Goal: Task Accomplishment & Management: Manage account settings

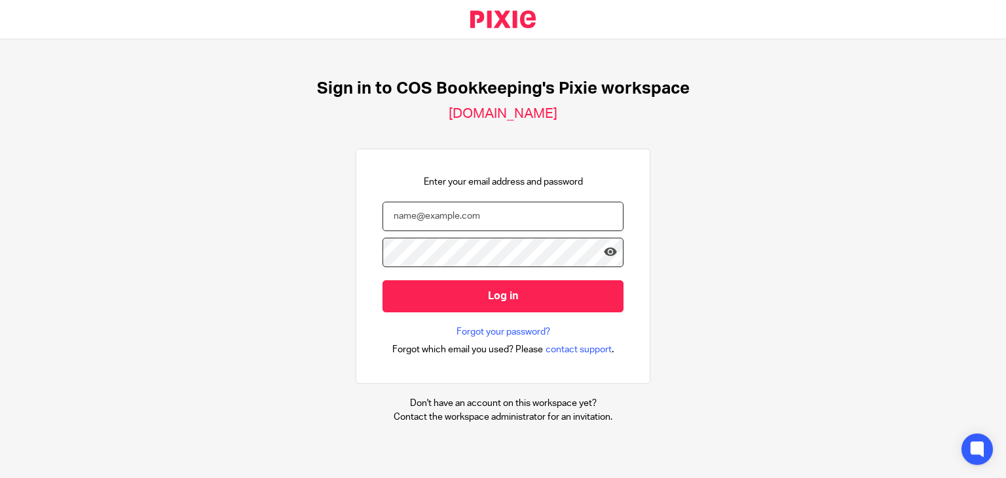
click at [404, 217] on input "email" at bounding box center [503, 216] width 241 height 29
type input "steph.boyle@cosbookkeeping.co.uk"
click at [383, 280] on input "Log in" at bounding box center [503, 296] width 241 height 32
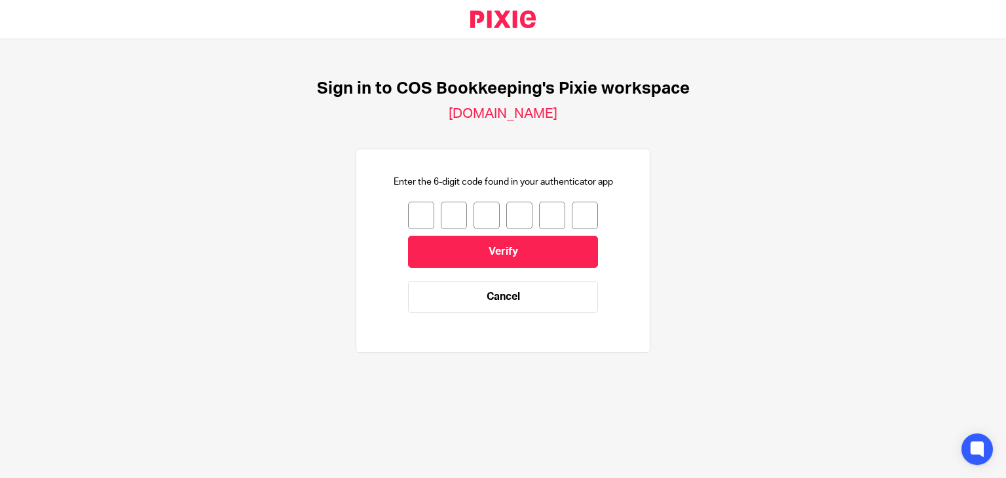
click at [408, 217] on input "number" at bounding box center [421, 216] width 26 height 28
type input "3"
type input "9"
type input "1"
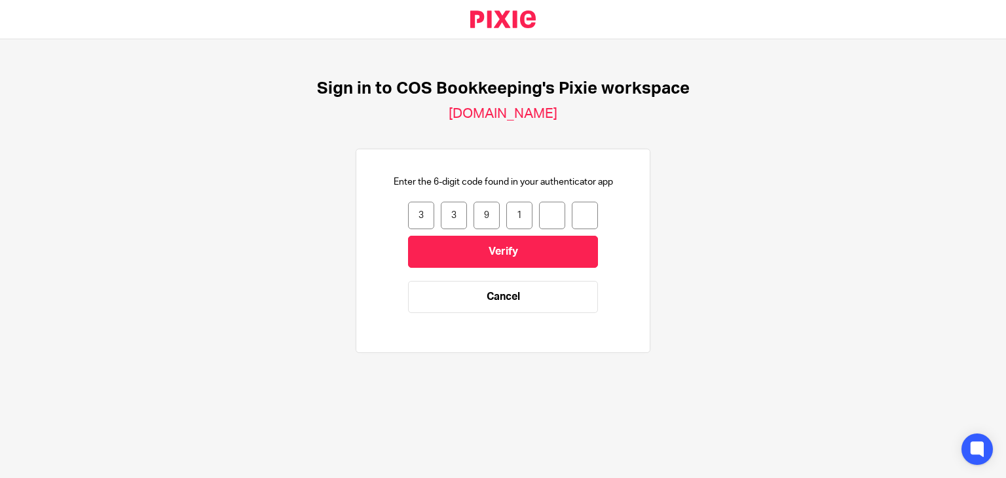
type input "4"
type input "1"
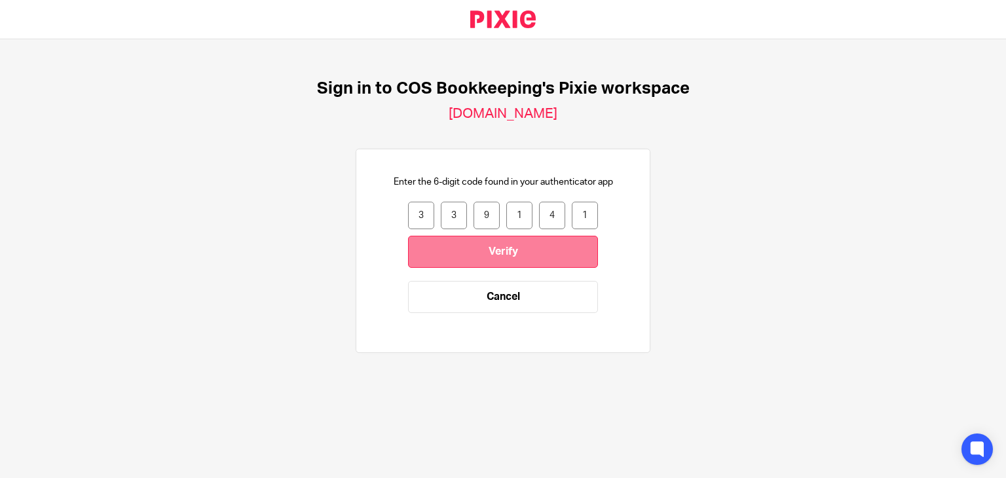
click at [427, 243] on input "Verify" at bounding box center [503, 252] width 190 height 32
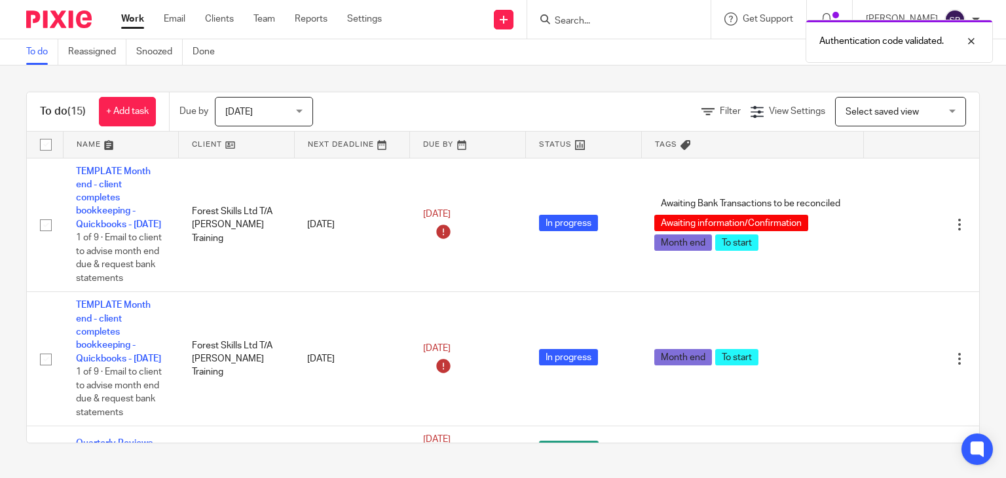
click at [590, 10] on div at bounding box center [618, 19] width 183 height 39
click at [972, 42] on div at bounding box center [961, 41] width 35 height 16
click at [628, 28] on div at bounding box center [618, 19] width 183 height 39
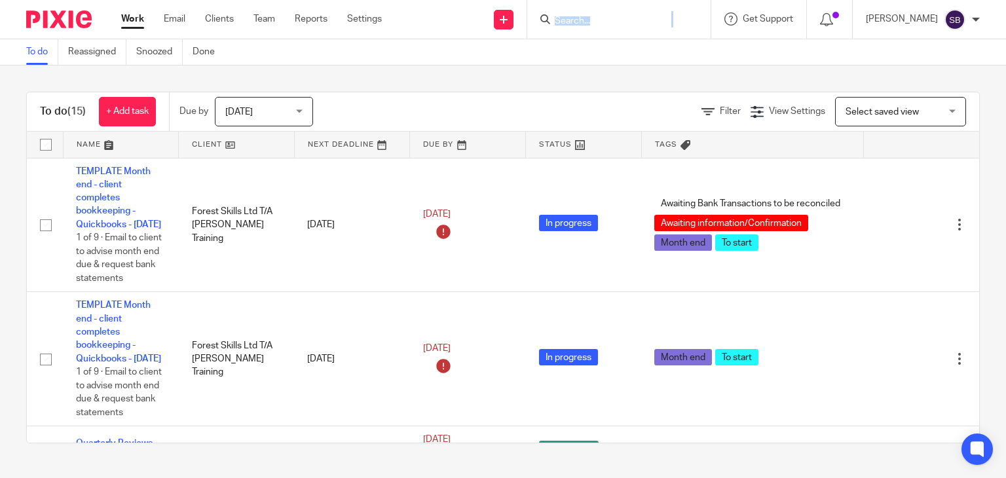
click at [628, 28] on div at bounding box center [618, 19] width 183 height 39
click at [619, 18] on input "Search" at bounding box center [613, 22] width 118 height 12
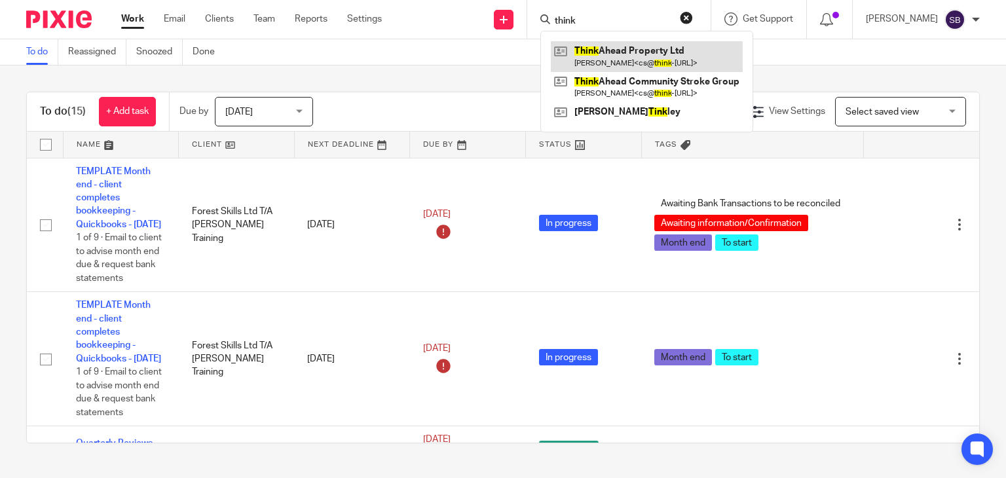
type input "think"
click at [622, 49] on link at bounding box center [647, 56] width 192 height 30
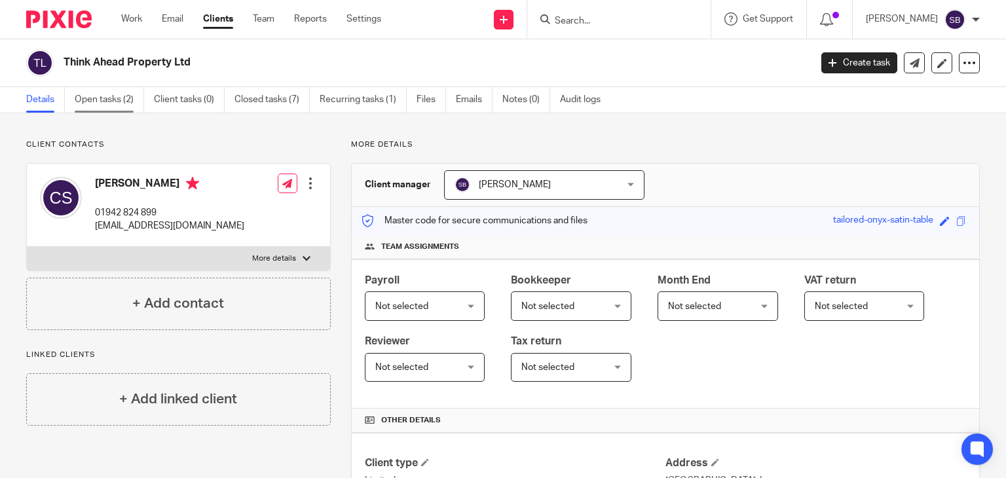
click at [126, 97] on link "Open tasks (2)" at bounding box center [109, 100] width 69 height 26
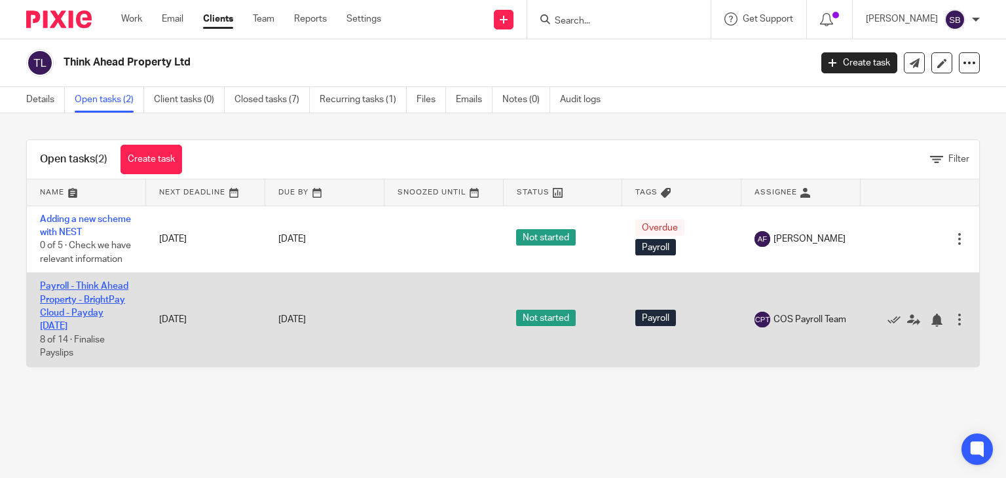
click at [72, 314] on link "Payroll - Think Ahead Property - BrightPay Cloud - Payday [DATE]" at bounding box center [84, 306] width 88 height 49
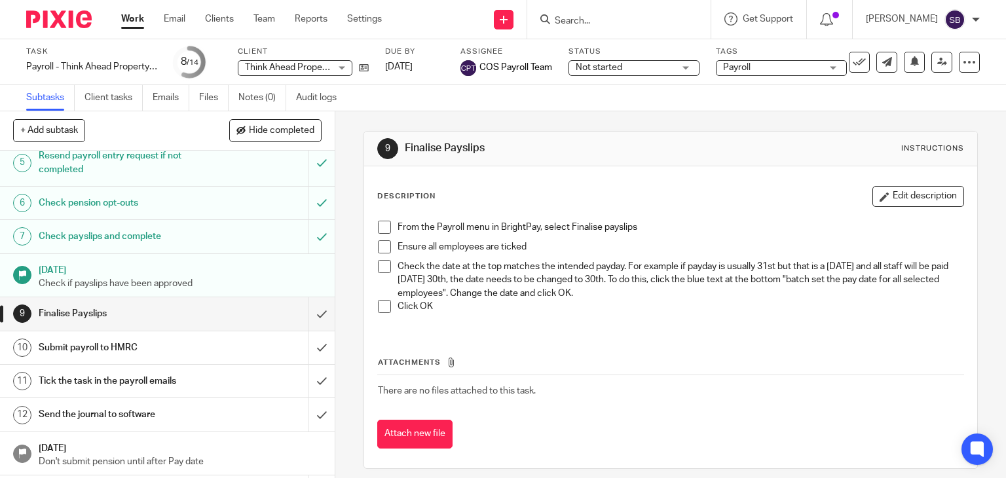
scroll to position [195, 0]
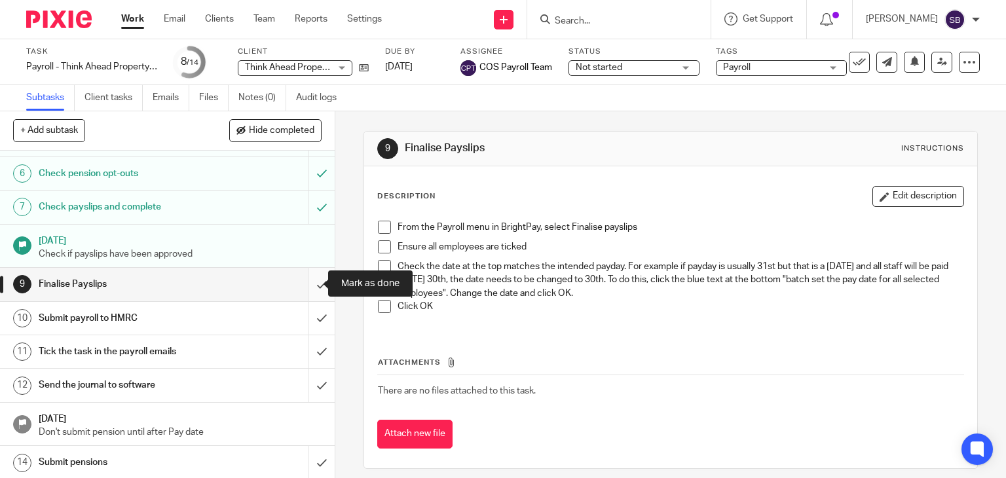
click at [307, 278] on input "submit" at bounding box center [167, 284] width 335 height 33
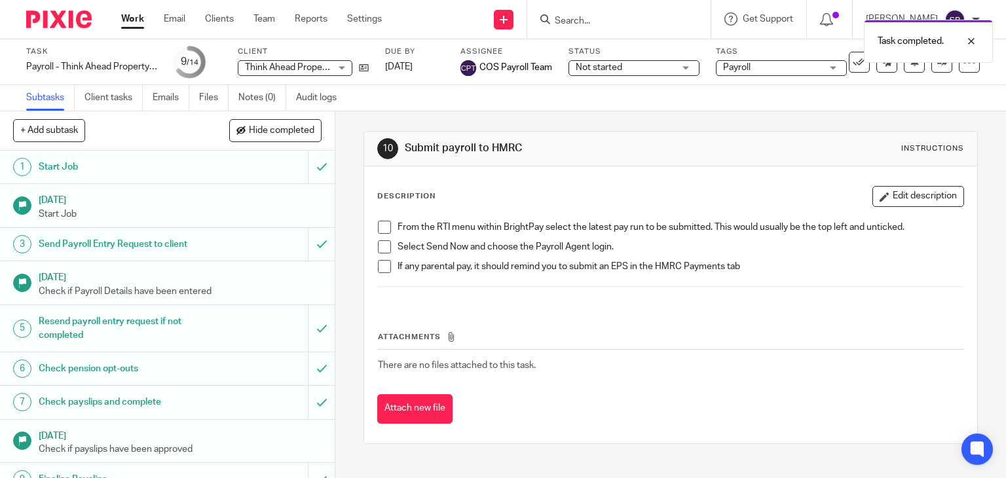
scroll to position [195, 0]
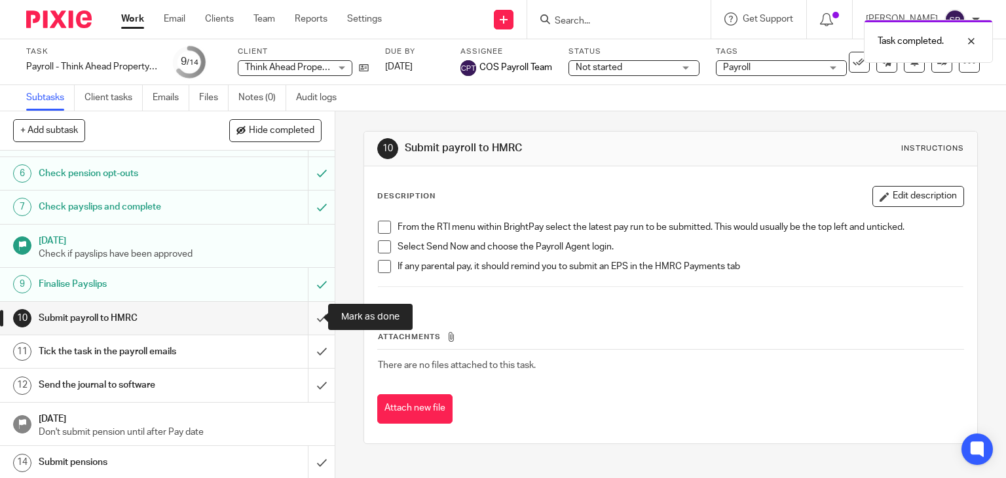
click at [311, 320] on input "submit" at bounding box center [167, 318] width 335 height 33
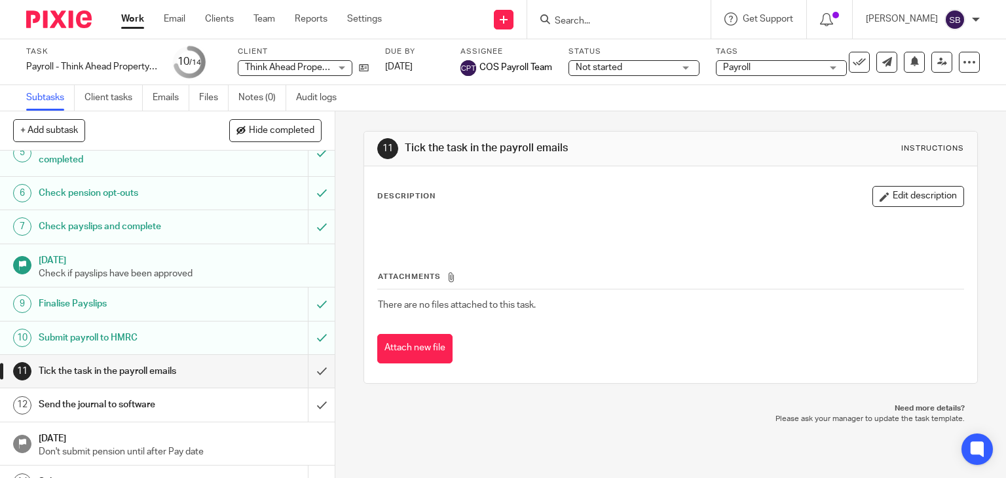
scroll to position [195, 0]
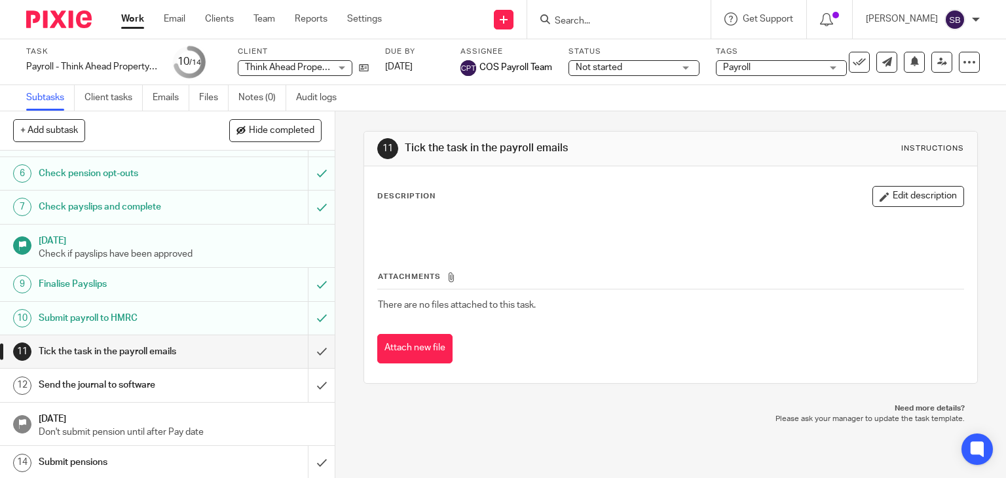
click at [216, 385] on div "Send the journal to software" at bounding box center [167, 385] width 256 height 20
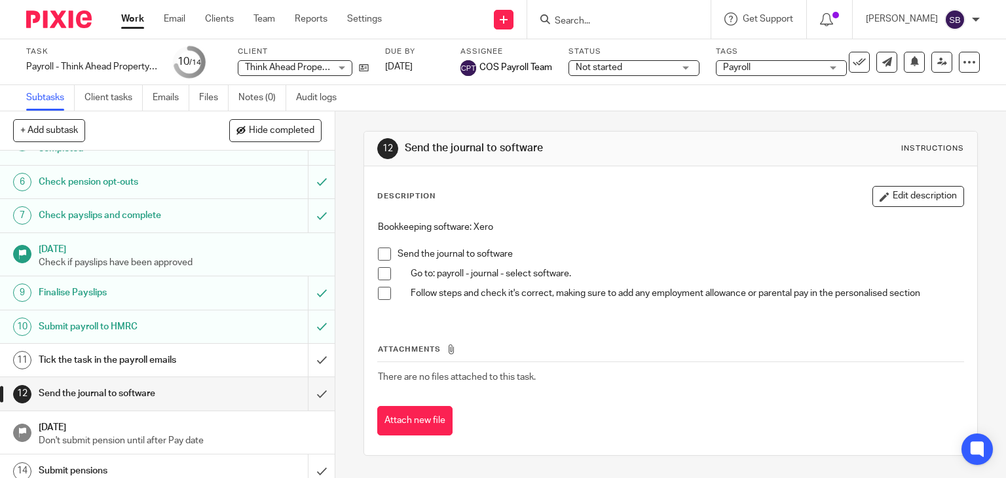
scroll to position [195, 0]
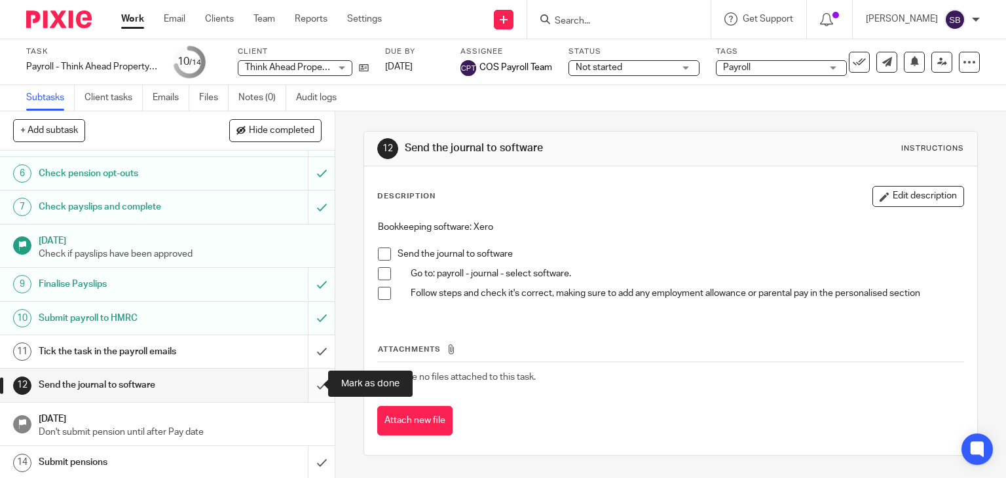
click at [307, 385] on input "submit" at bounding box center [167, 385] width 335 height 33
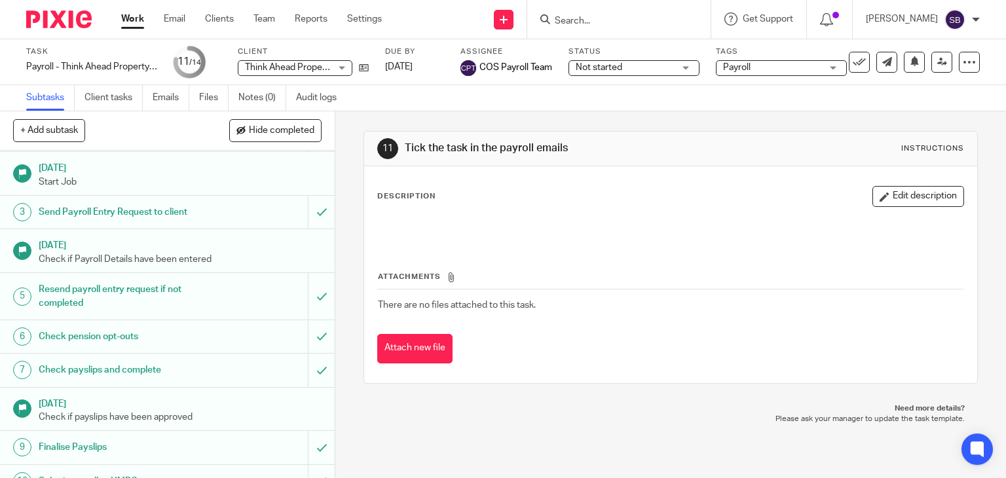
scroll to position [18, 0]
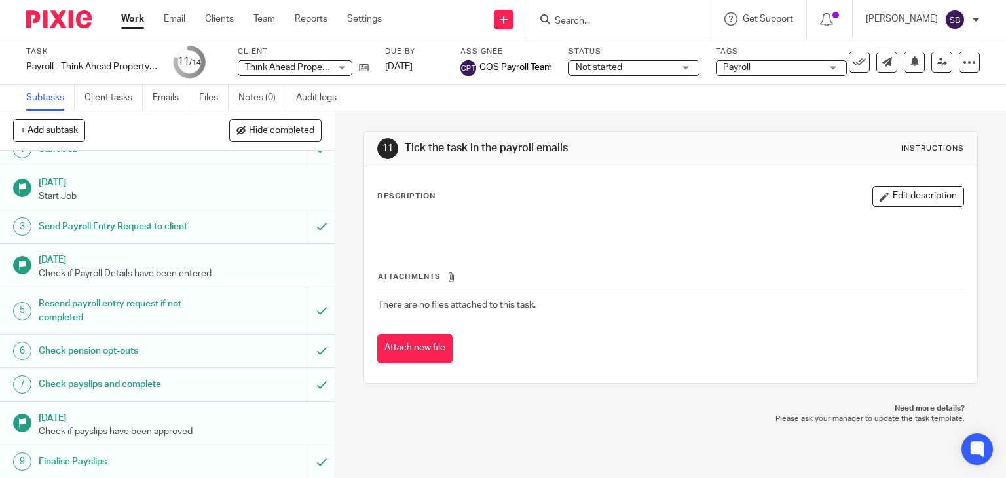
click at [609, 20] on input "Search" at bounding box center [613, 22] width 118 height 12
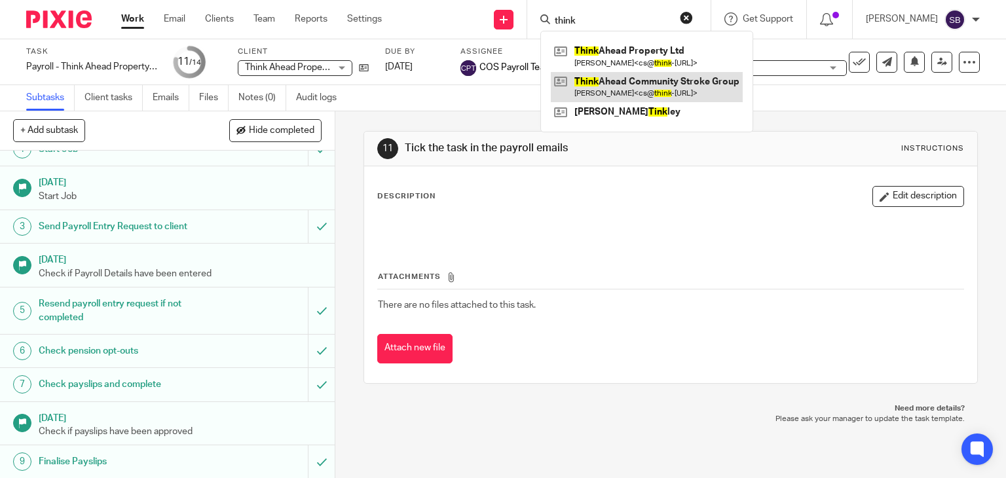
type input "think"
click at [634, 84] on link at bounding box center [647, 87] width 192 height 30
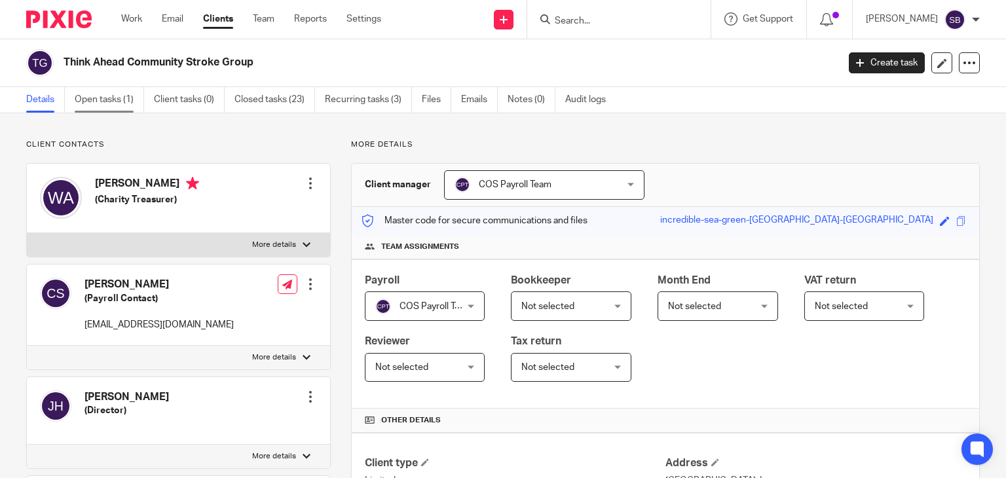
click at [118, 97] on link "Open tasks (1)" at bounding box center [109, 100] width 69 height 26
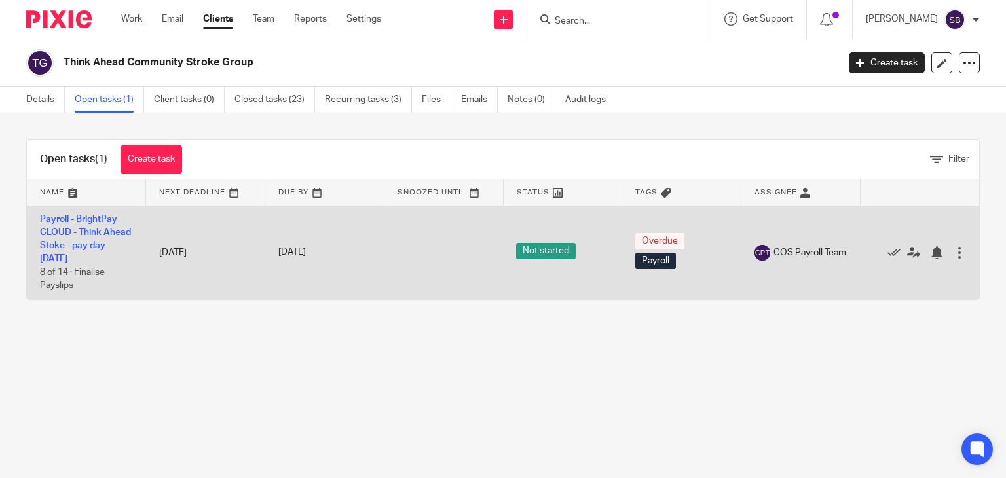
click at [87, 240] on td "Payroll - BrightPay CLOUD - Think Ahead Stoke - pay day [DATE] 8 of 14 · Finali…" at bounding box center [86, 253] width 119 height 94
click at [86, 246] on link "Payroll - BrightPay CLOUD - Think Ahead Stoke - pay day [DATE]" at bounding box center [85, 239] width 91 height 49
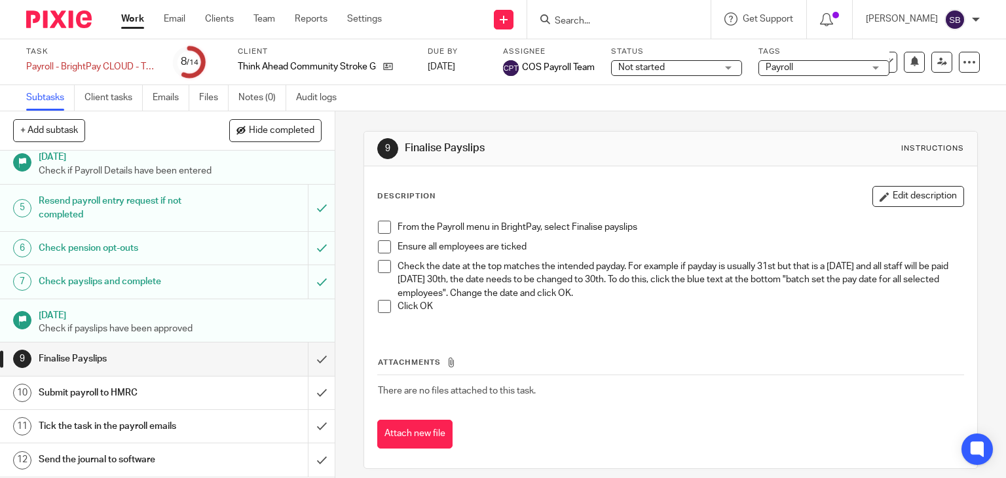
scroll to position [195, 0]
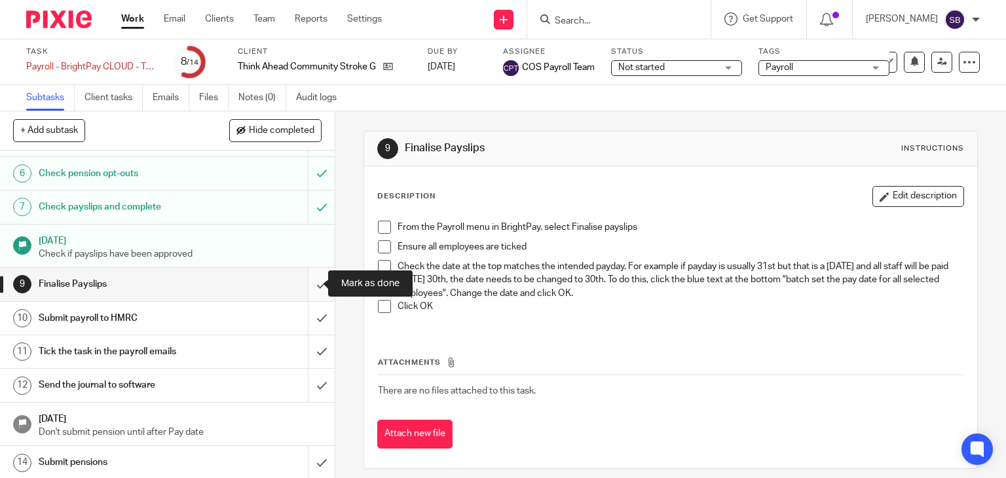
click at [309, 281] on input "submit" at bounding box center [167, 284] width 335 height 33
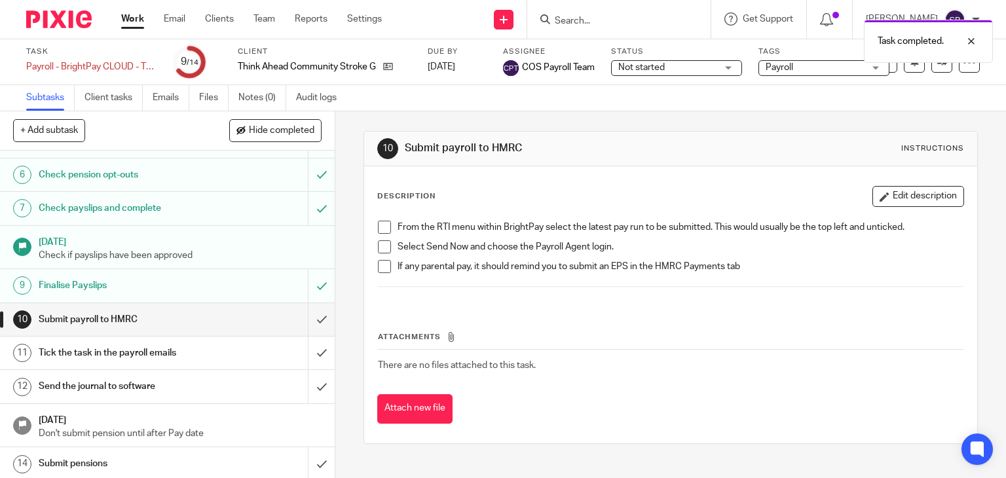
scroll to position [195, 0]
click at [306, 315] on input "submit" at bounding box center [167, 318] width 335 height 33
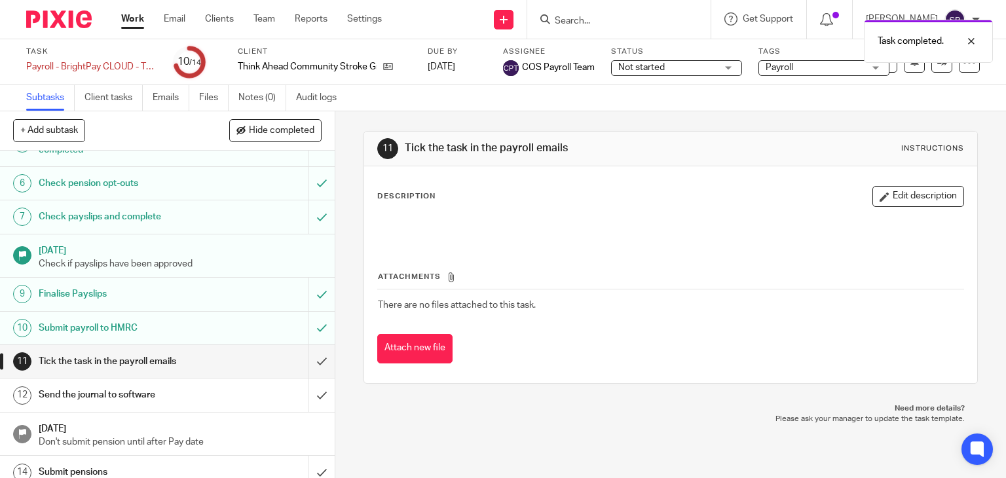
scroll to position [195, 0]
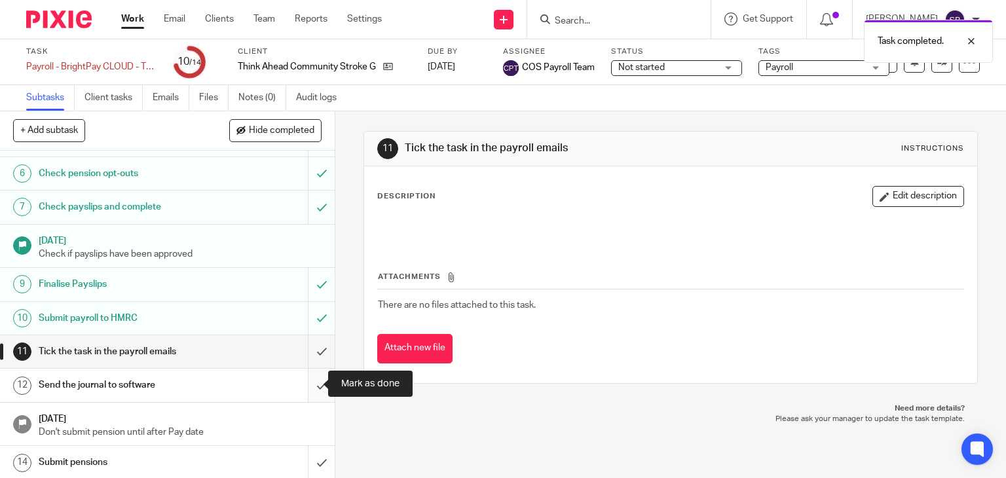
click at [306, 383] on input "submit" at bounding box center [167, 385] width 335 height 33
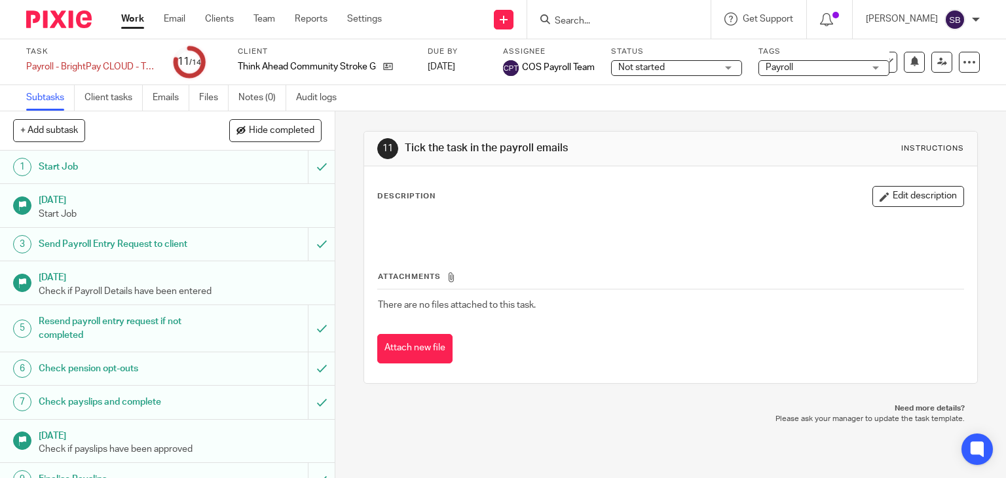
click at [961, 16] on img at bounding box center [955, 19] width 21 height 21
click at [923, 92] on span "Logout" at bounding box center [919, 90] width 29 height 9
